Goal: Transaction & Acquisition: Purchase product/service

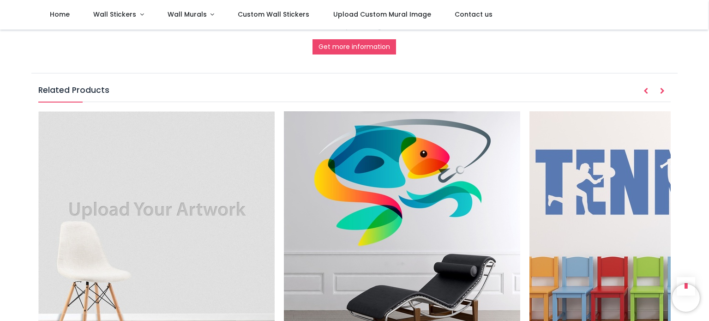
scroll to position [1569, 0]
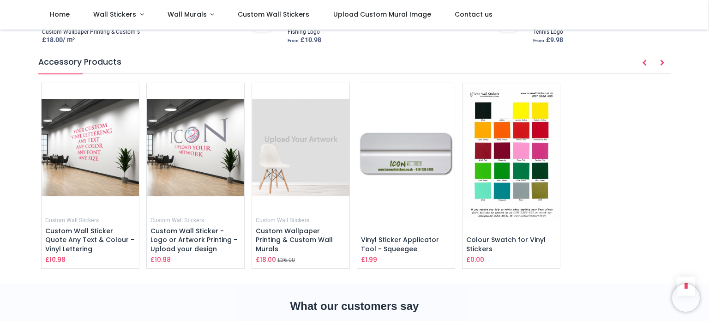
click at [199, 163] on img at bounding box center [195, 147] width 97 height 129
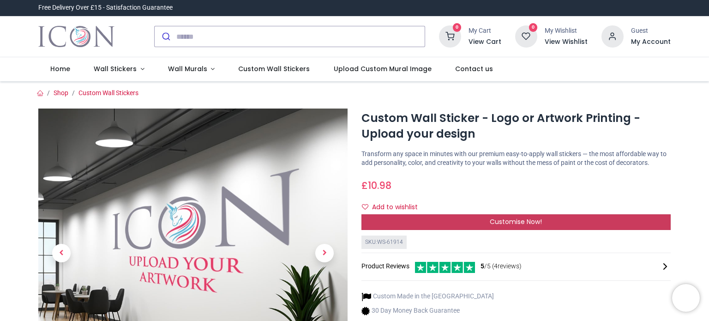
click at [438, 220] on div "Customise Now!" at bounding box center [515, 222] width 309 height 16
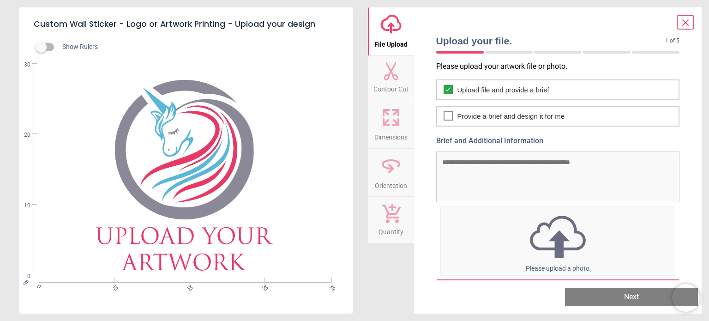
click at [550, 250] on img at bounding box center [558, 237] width 234 height 48
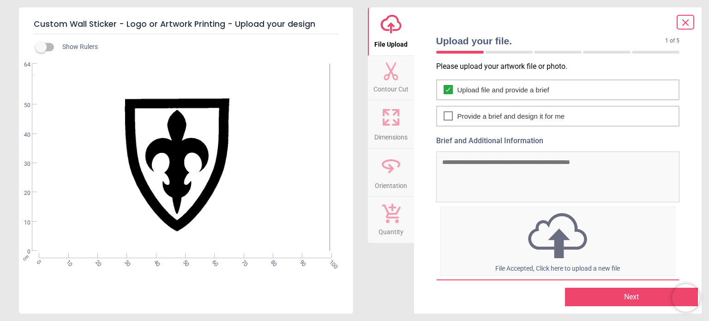
click at [380, 84] on span "Contour Cut" at bounding box center [390, 87] width 35 height 14
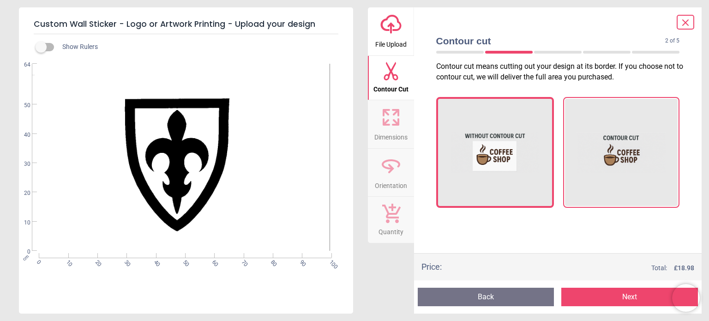
click at [608, 135] on img at bounding box center [621, 152] width 90 height 92
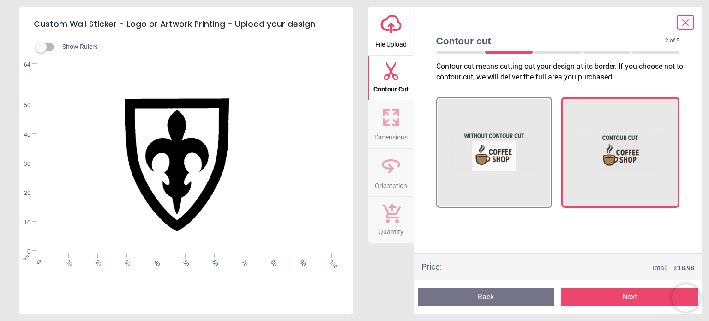
click at [396, 115] on icon at bounding box center [391, 117] width 22 height 22
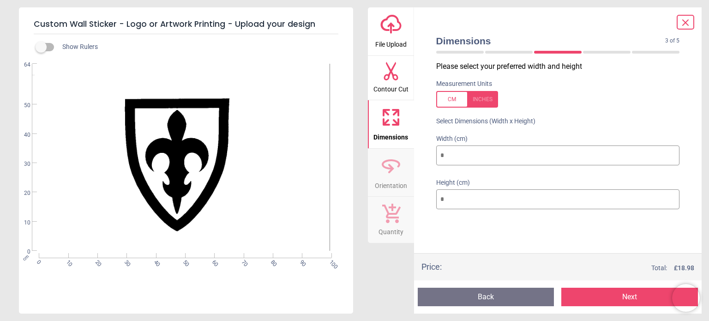
click at [396, 153] on button "Orientation" at bounding box center [391, 173] width 46 height 48
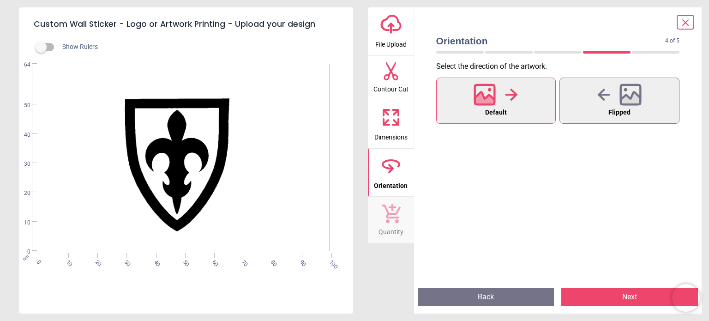
click at [394, 90] on span "Contour Cut" at bounding box center [390, 87] width 35 height 14
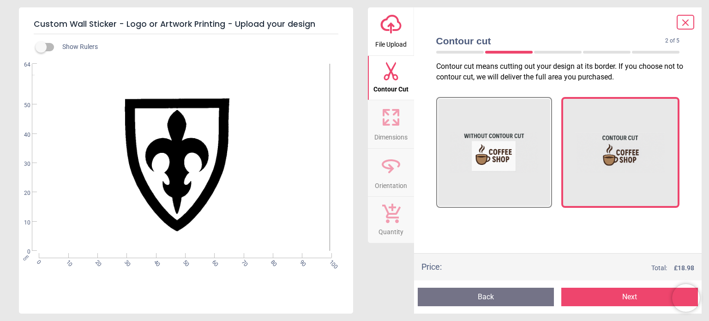
click at [205, 136] on div "cm 0 10 20 30 40 50 60 70 80 90 100 0 10 20 30 40 50 64" at bounding box center [185, 157] width 332 height 187
click at [41, 47] on label at bounding box center [41, 47] width 0 height 0
click at [392, 33] on icon "upload-cloud-line" at bounding box center [391, 24] width 22 height 22
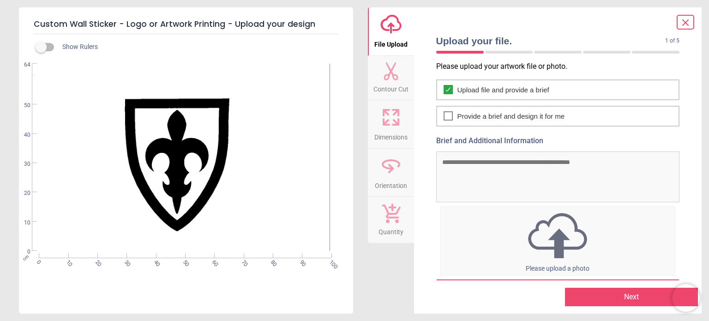
scroll to position [24, 0]
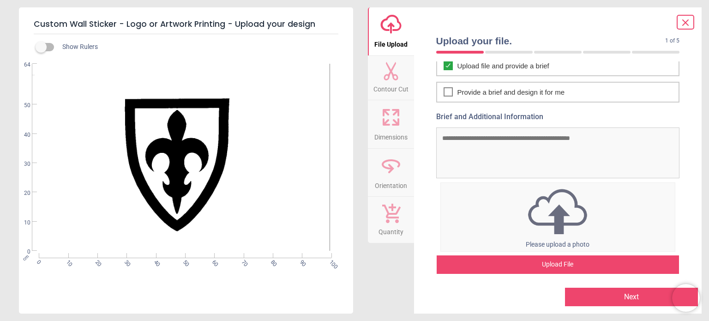
click at [201, 153] on div "cm 0 10 20 30 40 50 60 70 80 90 100 0 10 20 30 40 50 64" at bounding box center [185, 157] width 332 height 187
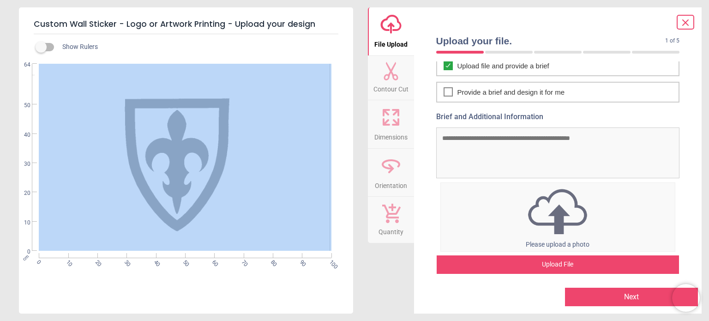
click at [201, 153] on div "cm 0 10 20 30 40 50 60 70 80 90 100 0 10 20 30 40 50 64" at bounding box center [185, 157] width 332 height 187
click at [253, 179] on div "cm 0 10 20 30 40 50 60 70 80 90 100 0 10 20 30 40 50 64" at bounding box center [185, 157] width 332 height 187
